Goal: Task Accomplishment & Management: Manage account settings

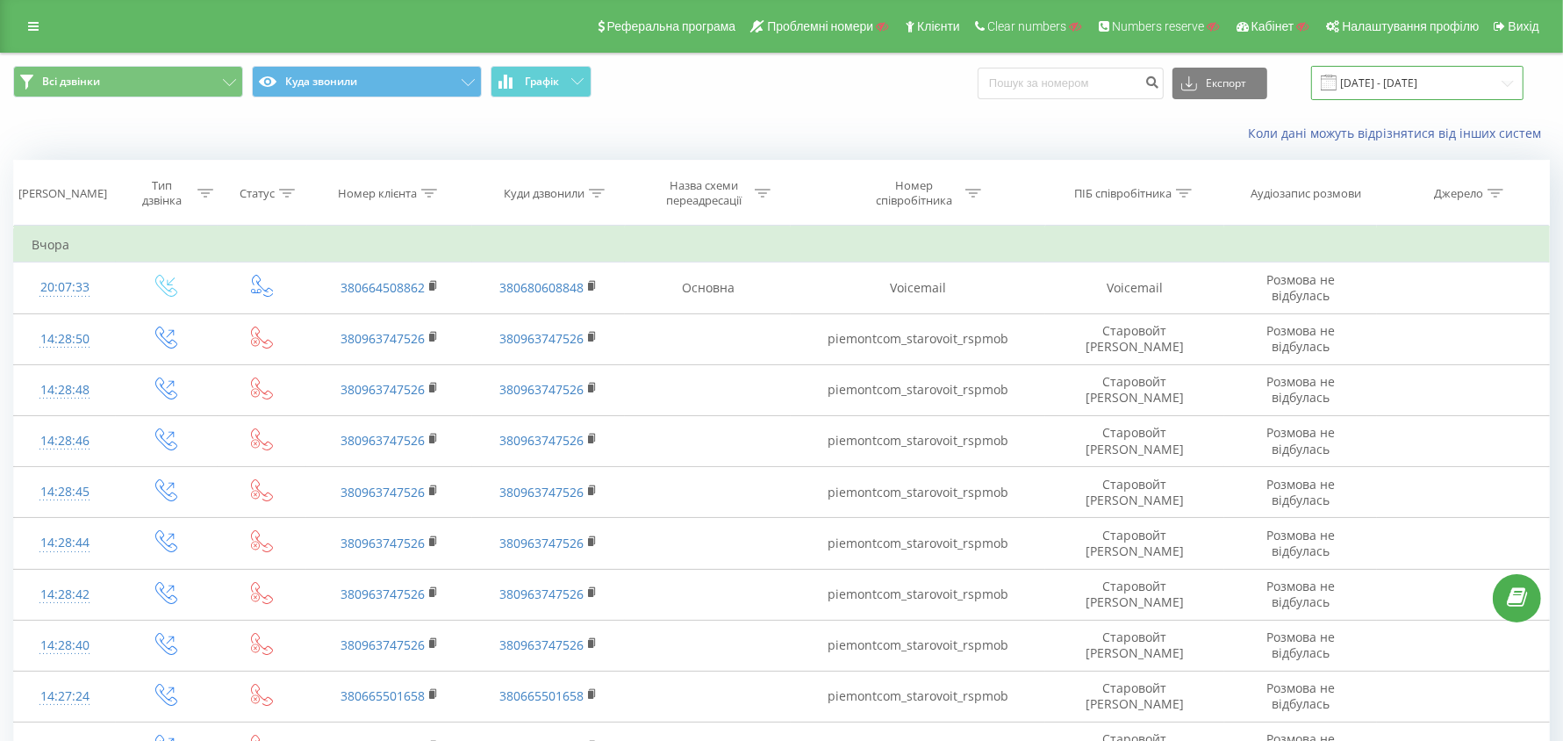
click at [1387, 88] on input "18.07.2025 - 18.08.2025" at bounding box center [1417, 83] width 212 height 34
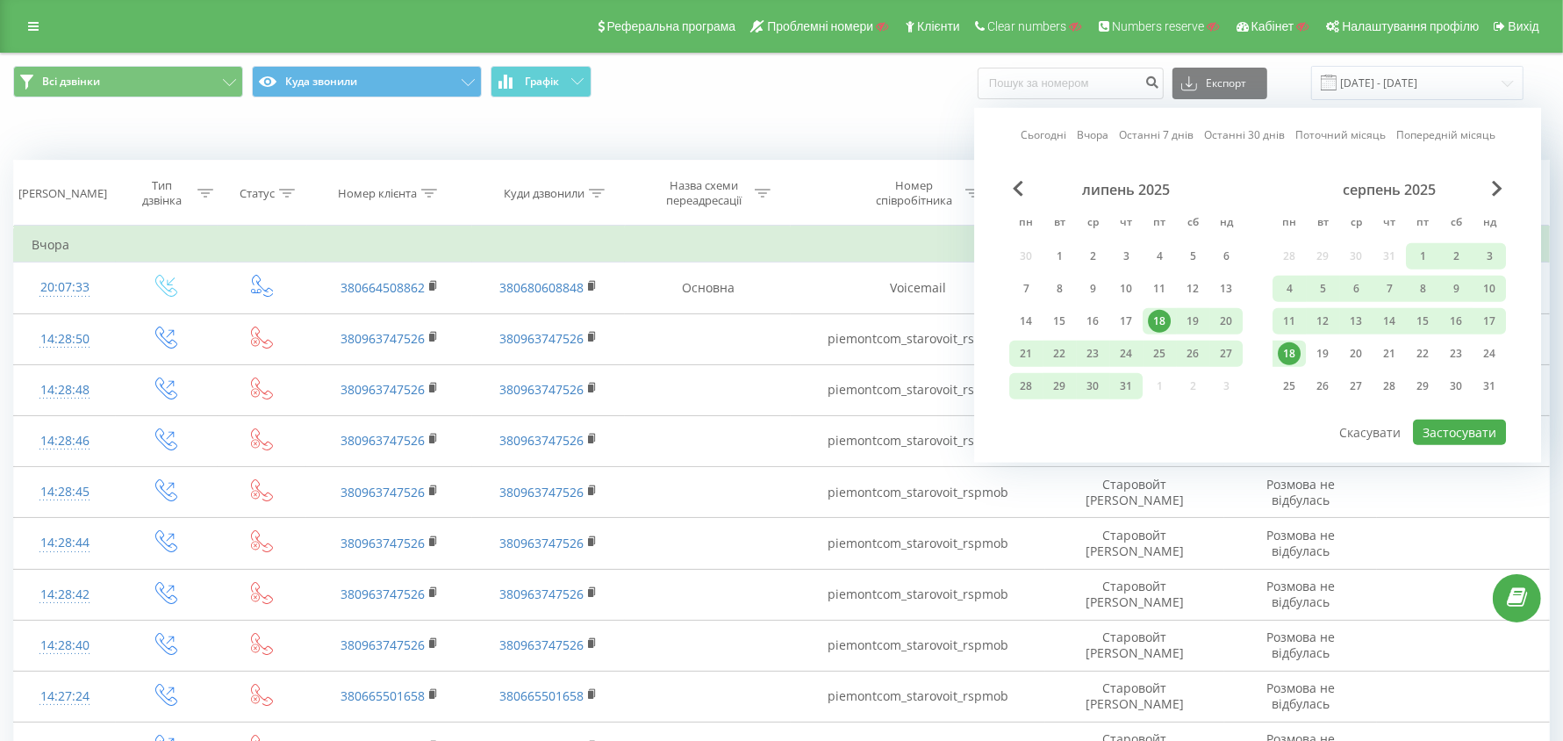
click at [1154, 133] on link "Останні 7 днів" at bounding box center [1156, 134] width 75 height 17
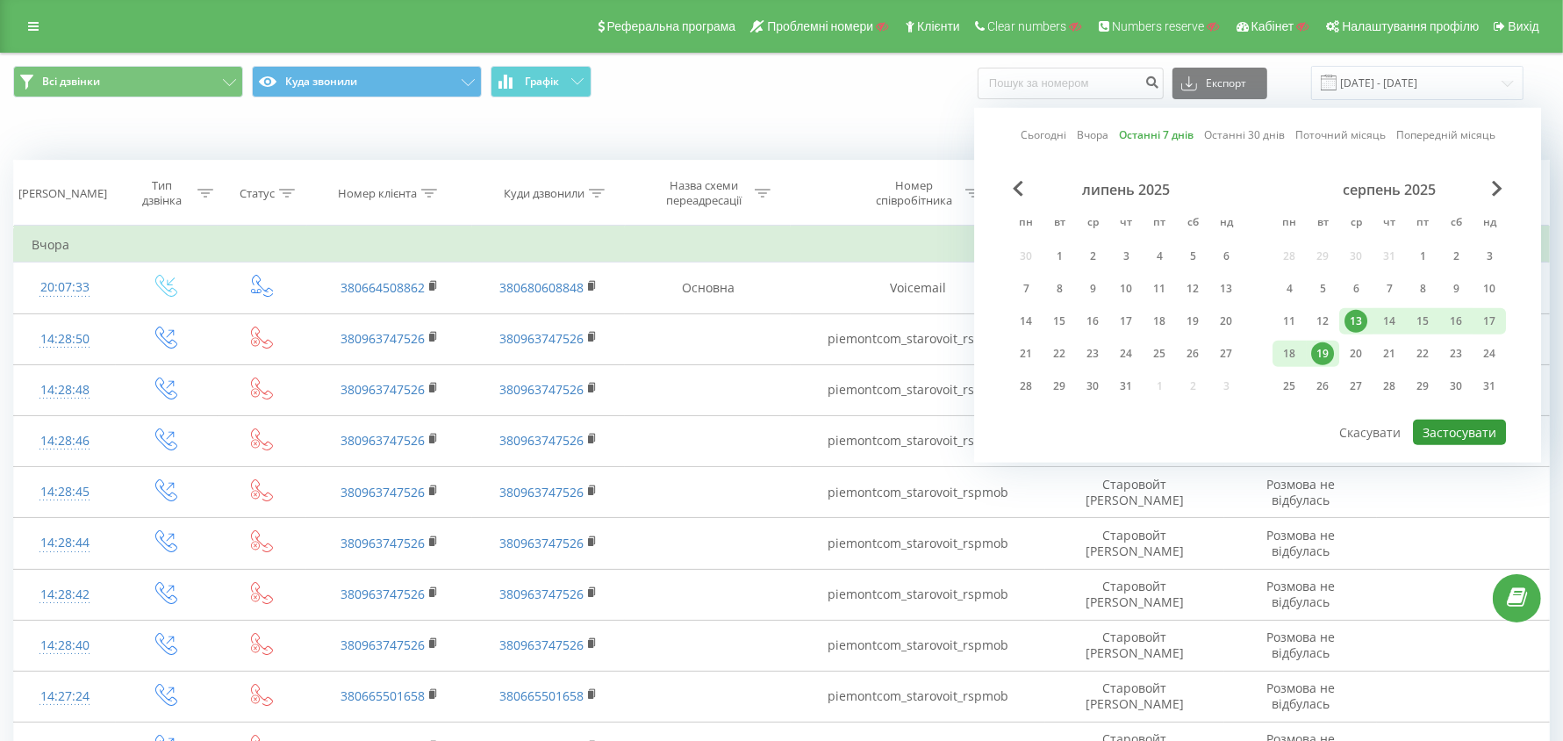
click at [1454, 433] on button "Застосувати" at bounding box center [1459, 432] width 93 height 25
type input "13.08.2025 - 19.08.2025"
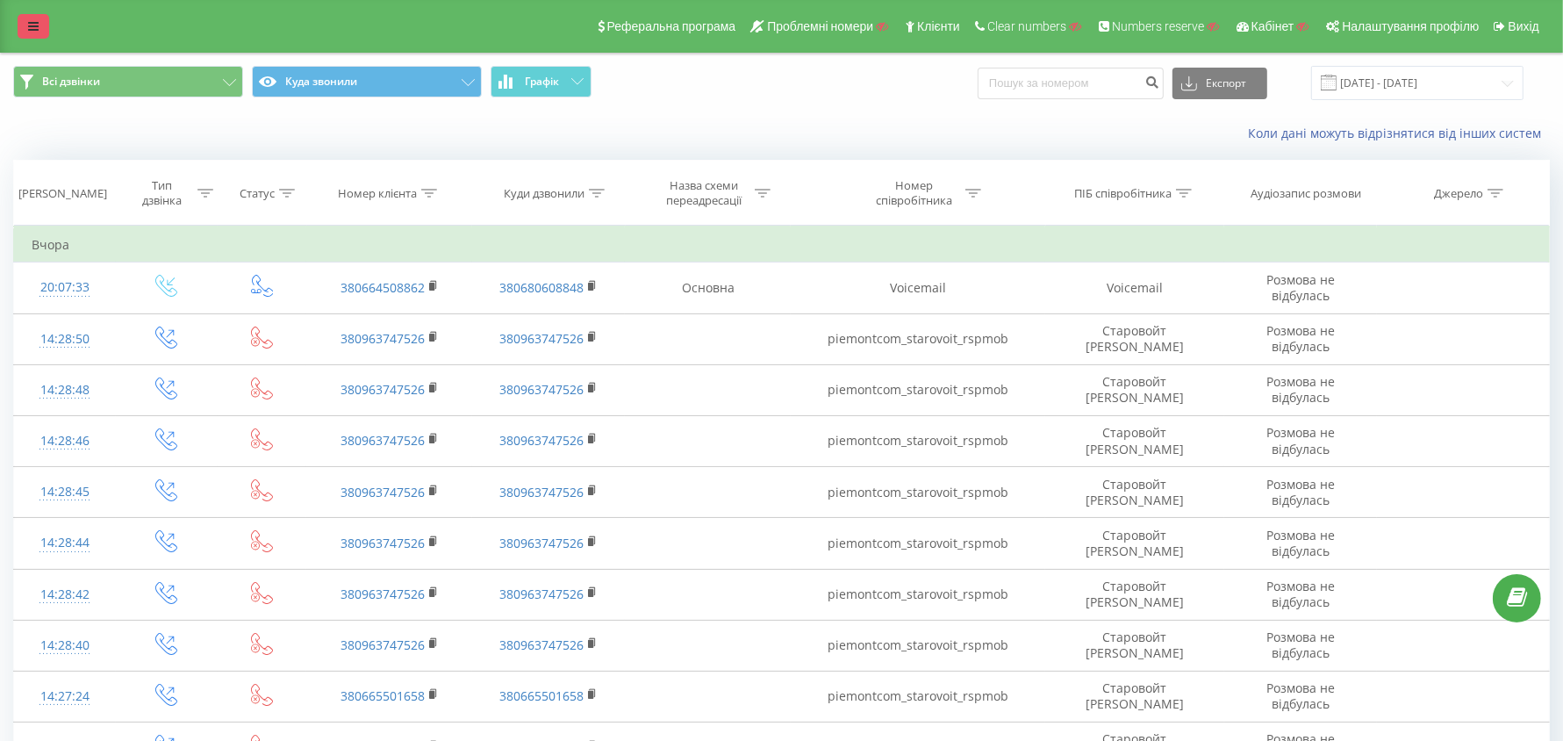
click at [27, 18] on link at bounding box center [34, 26] width 32 height 25
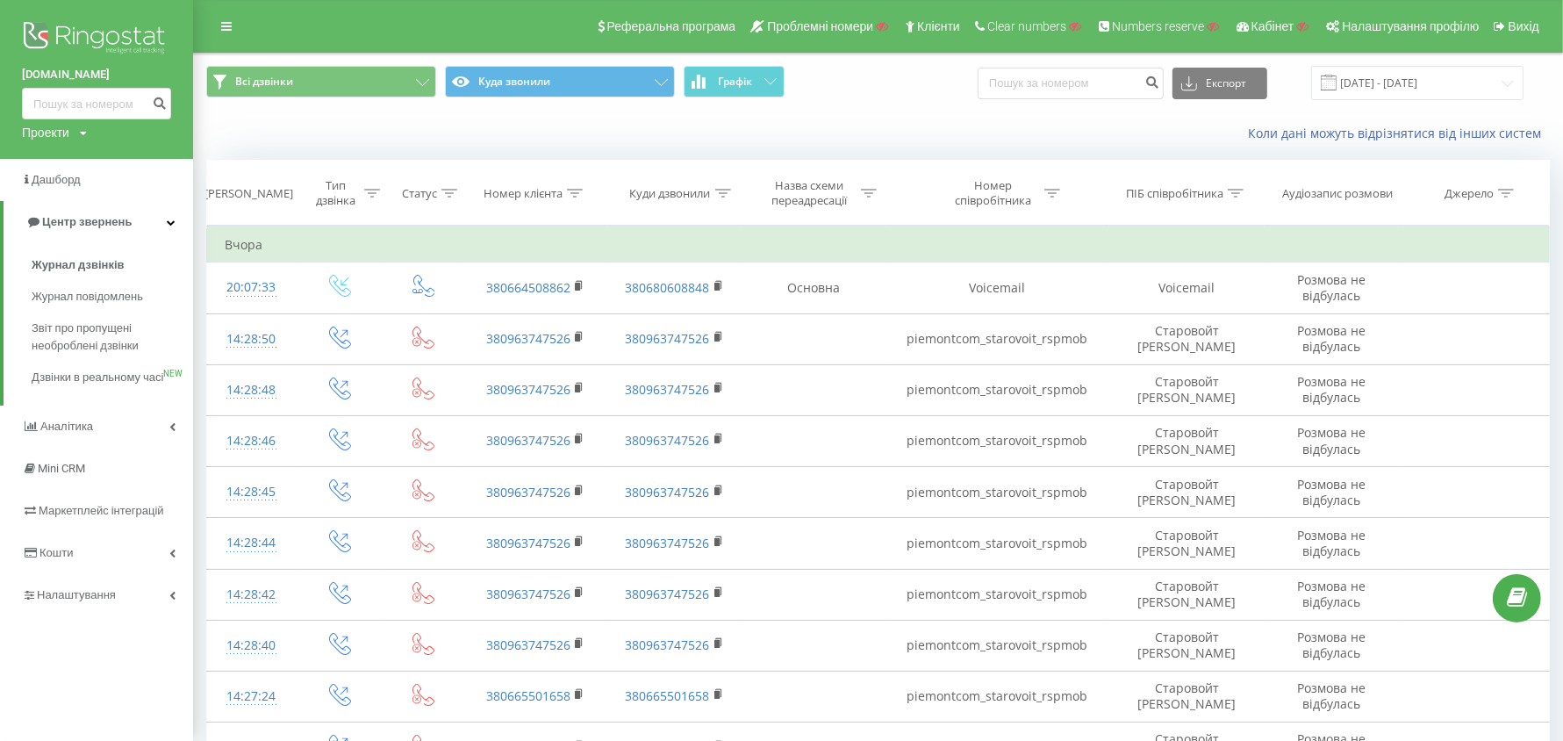
click at [59, 133] on div "Проекти" at bounding box center [45, 133] width 47 height 18
click at [71, 166] on input "text" at bounding box center [71, 159] width 88 height 25
paste input "[DOMAIN_NAME]"
type input "[DOMAIN_NAME]"
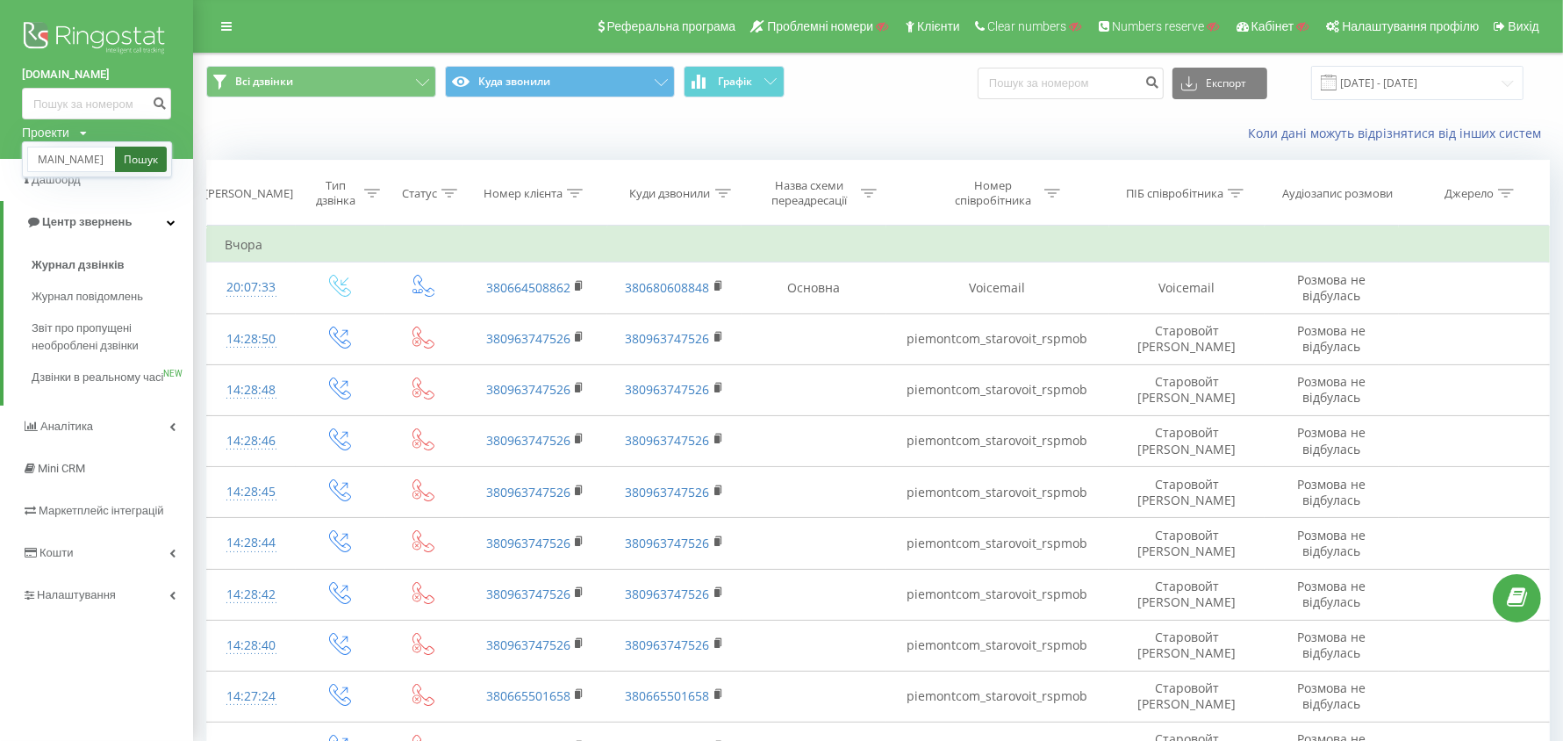
click at [133, 157] on link "Пошук" at bounding box center [141, 159] width 52 height 25
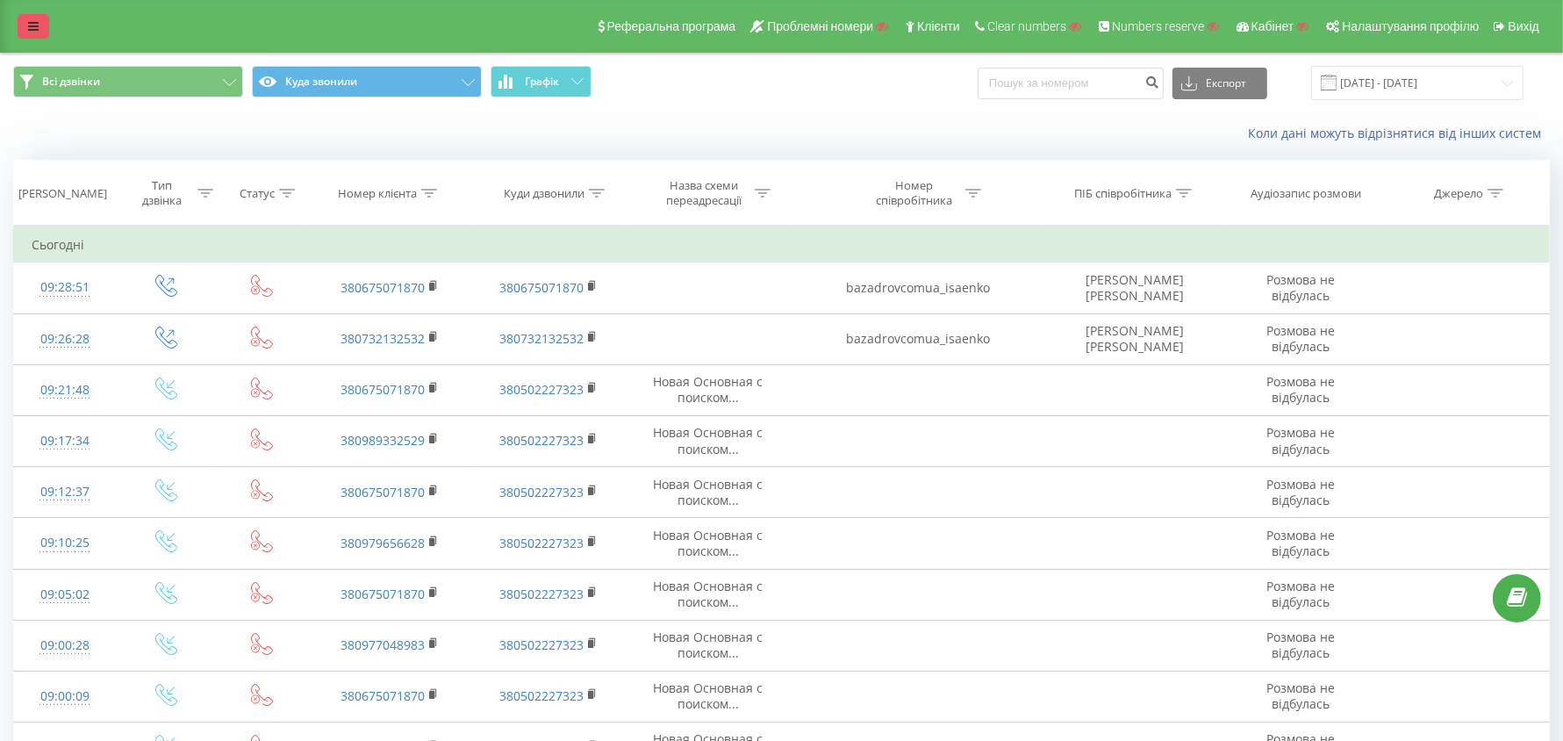
click at [33, 33] on link at bounding box center [34, 26] width 32 height 25
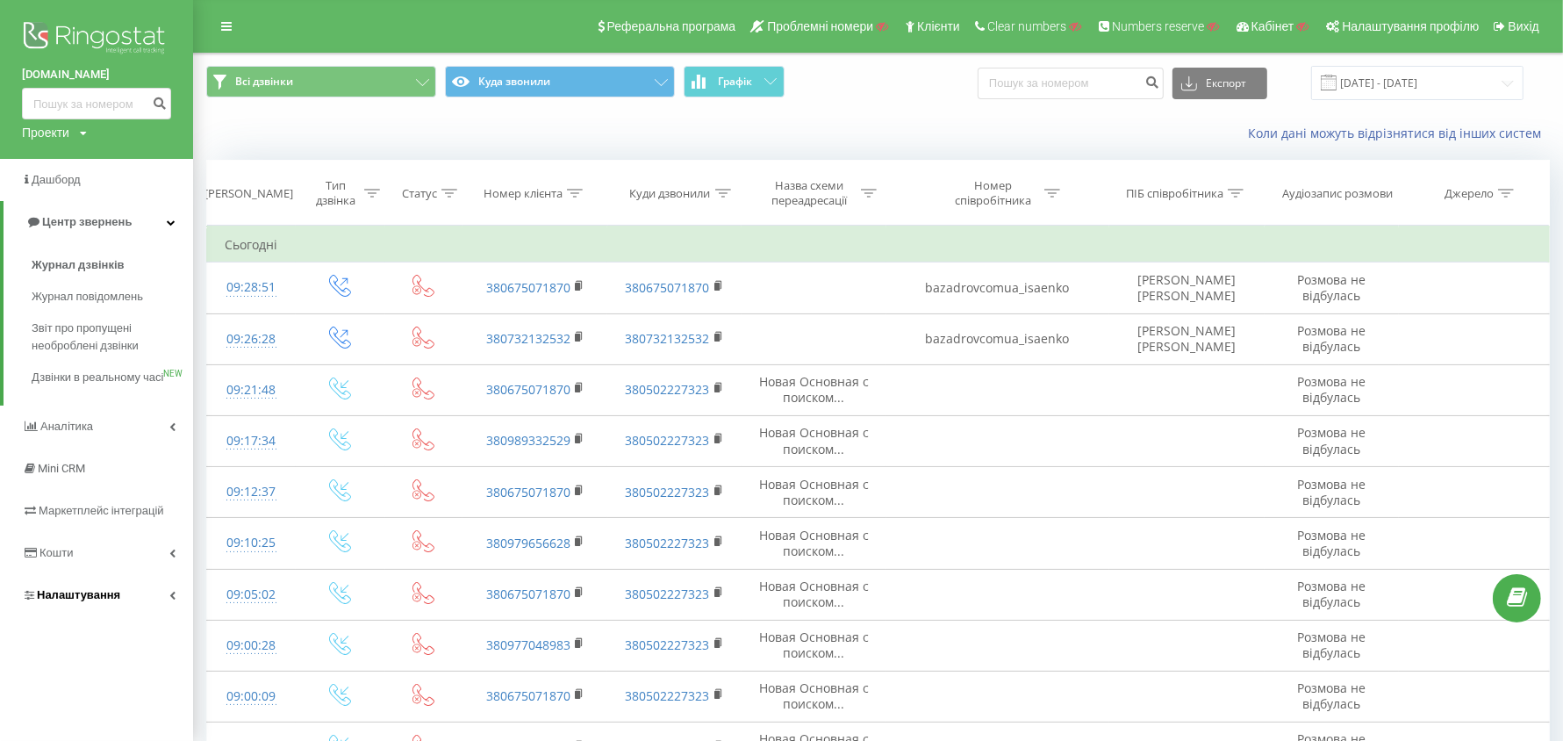
click at [66, 604] on span "Налаштування" at bounding box center [71, 595] width 98 height 18
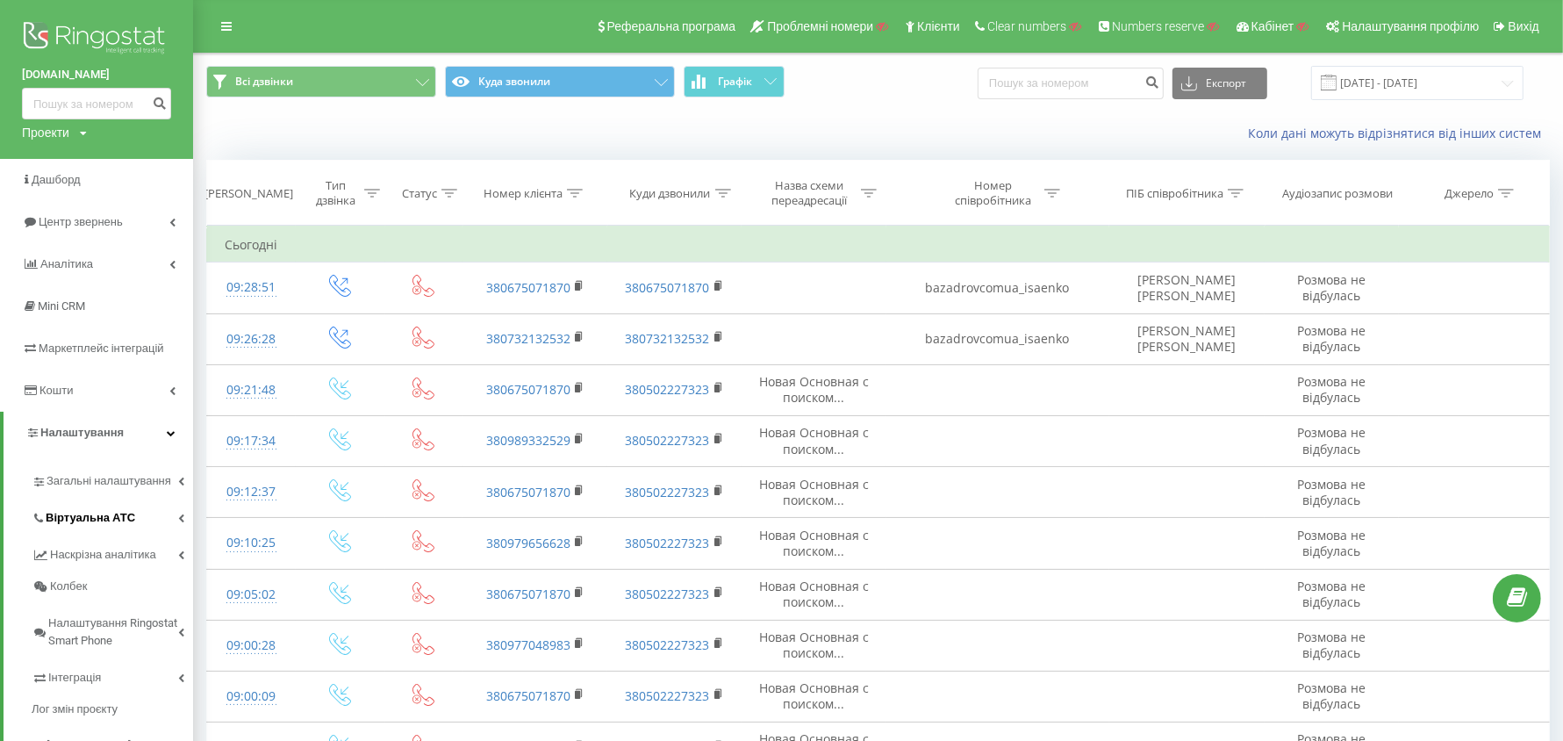
click at [93, 525] on span "Віртуальна АТС" at bounding box center [91, 518] width 90 height 18
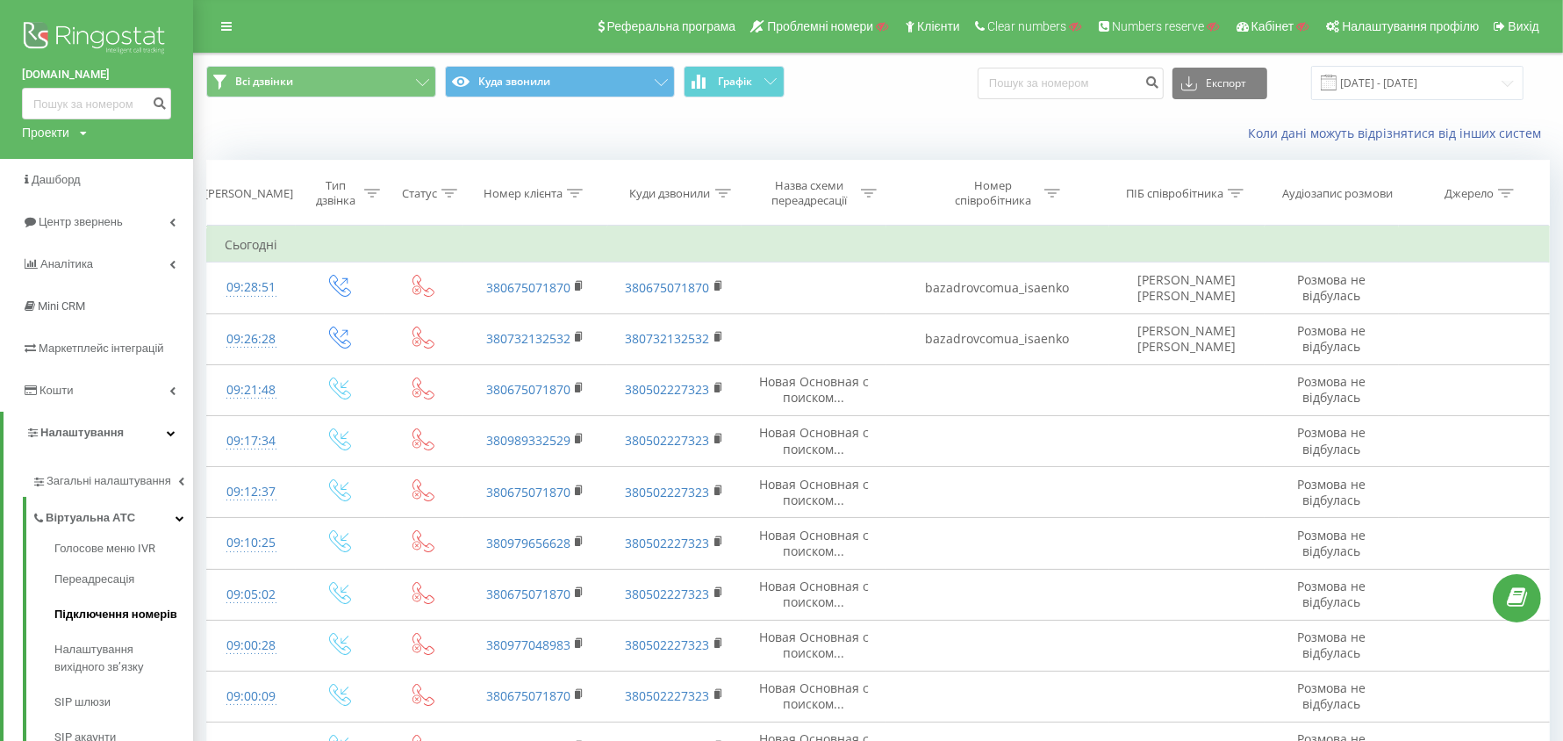
click at [117, 608] on span "Підключення номерів" at bounding box center [115, 615] width 123 height 18
